Goal: Obtain resource: Download file/media

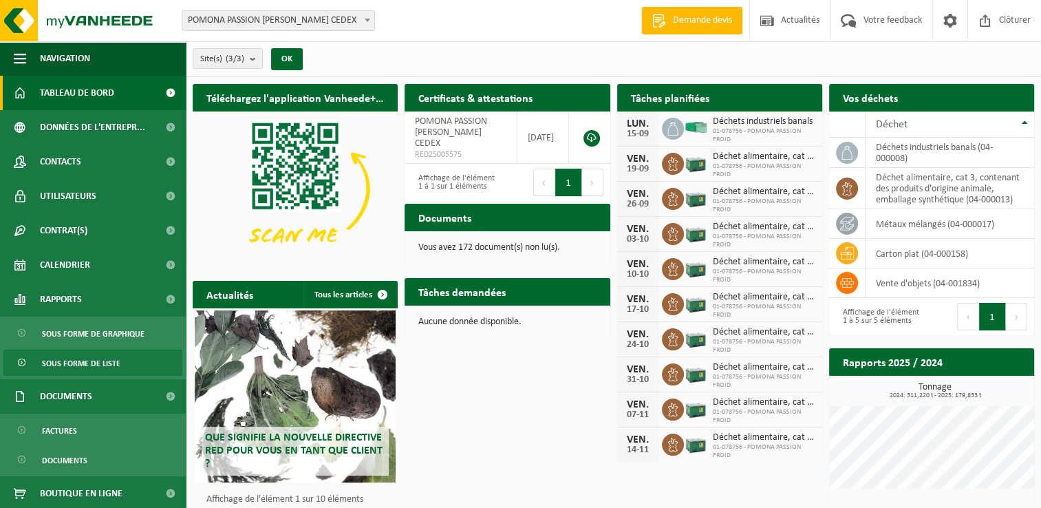
click at [106, 360] on span "Sous forme de liste" at bounding box center [81, 363] width 78 height 26
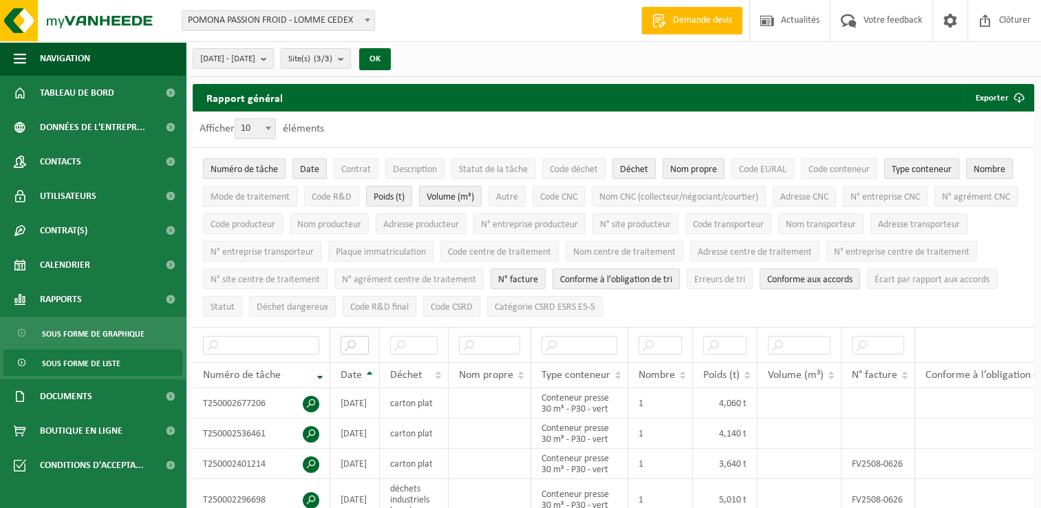
click at [363, 346] on input "text" at bounding box center [355, 345] width 28 height 19
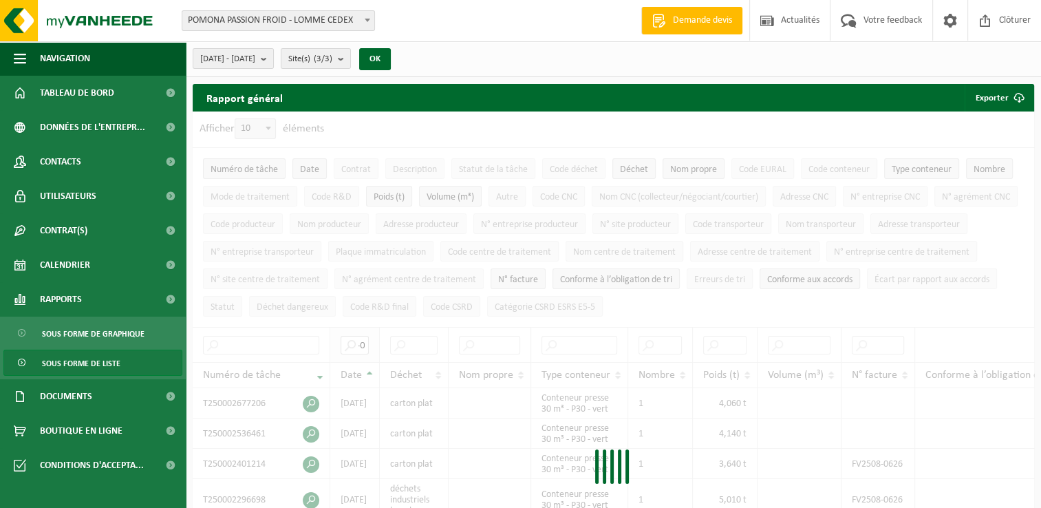
scroll to position [0, 28]
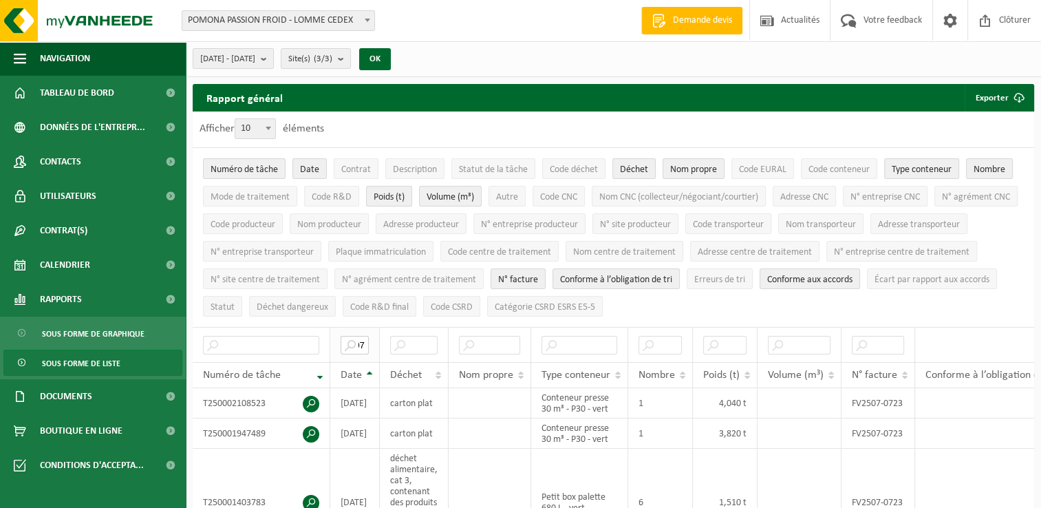
type input "2025-07"
click at [271, 127] on b at bounding box center [269, 128] width 6 height 3
click at [273, 119] on select "10 25 50 100" at bounding box center [258, 118] width 41 height 1
select select "50"
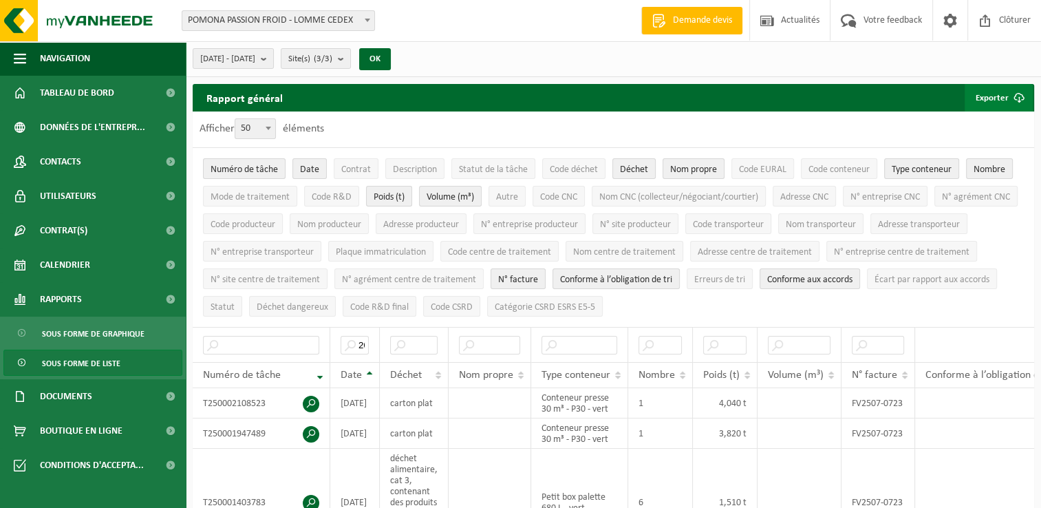
click at [996, 98] on button "Exporter" at bounding box center [999, 98] width 68 height 28
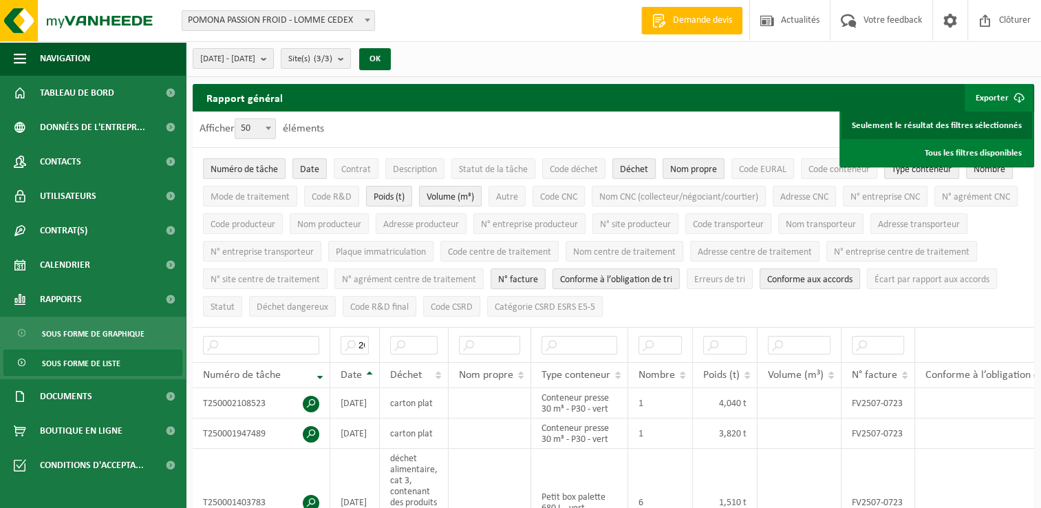
click at [987, 128] on link "Seulement le résultat des filtres sélectionnés" at bounding box center [937, 126] width 191 height 28
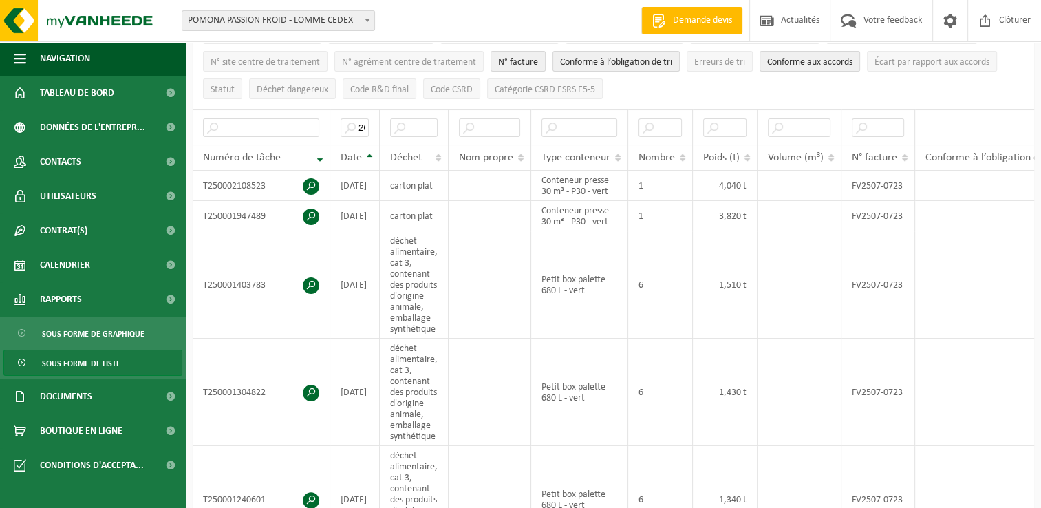
scroll to position [212, 0]
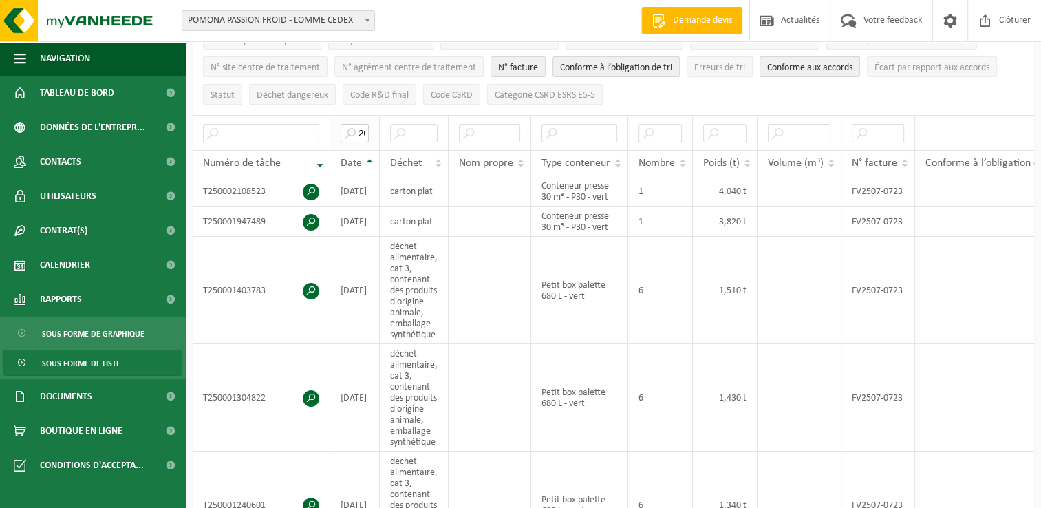
click at [361, 127] on input "2025-07" at bounding box center [355, 133] width 28 height 19
type input "2025-08"
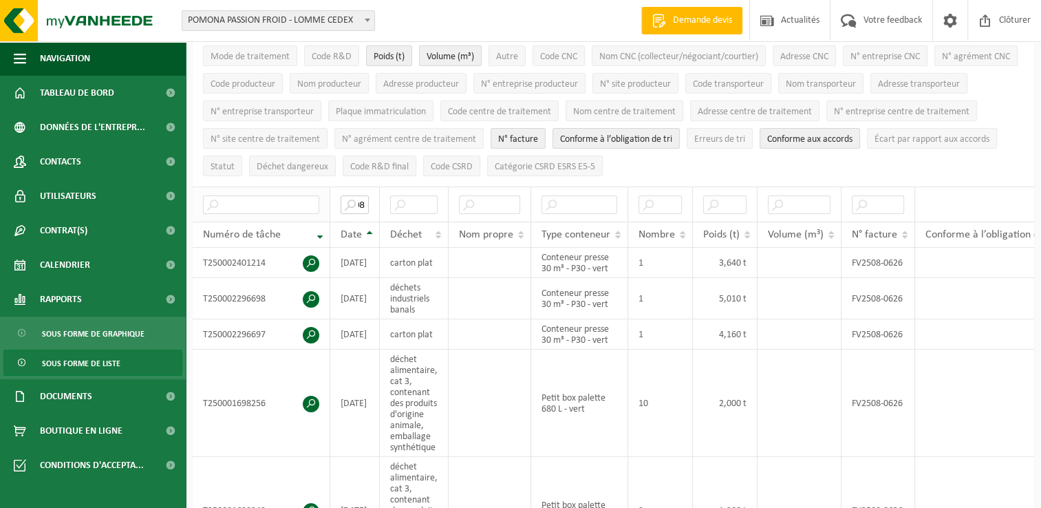
scroll to position [0, 0]
drag, startPoint x: 363, startPoint y: 202, endPoint x: 320, endPoint y: 196, distance: 43.8
click at [320, 196] on tr "2025-08" at bounding box center [698, 204] width 1011 height 35
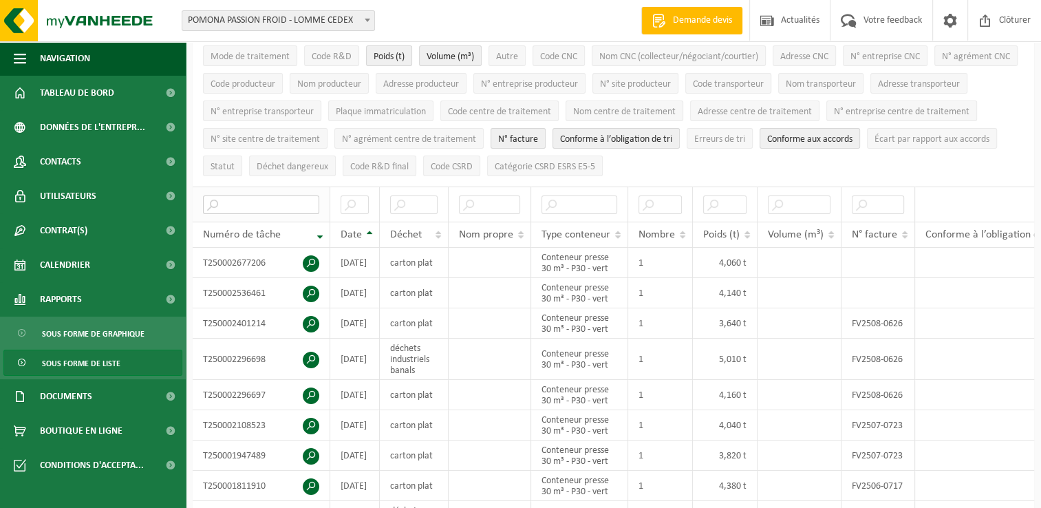
click at [294, 204] on input "text" at bounding box center [261, 204] width 116 height 19
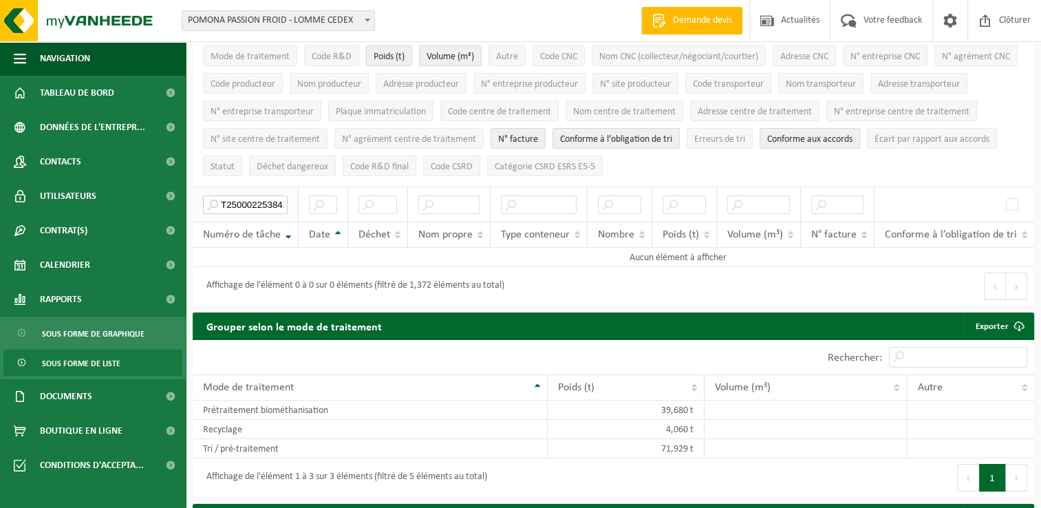
type input "T250002253842"
